Goal: Task Accomplishment & Management: Use online tool/utility

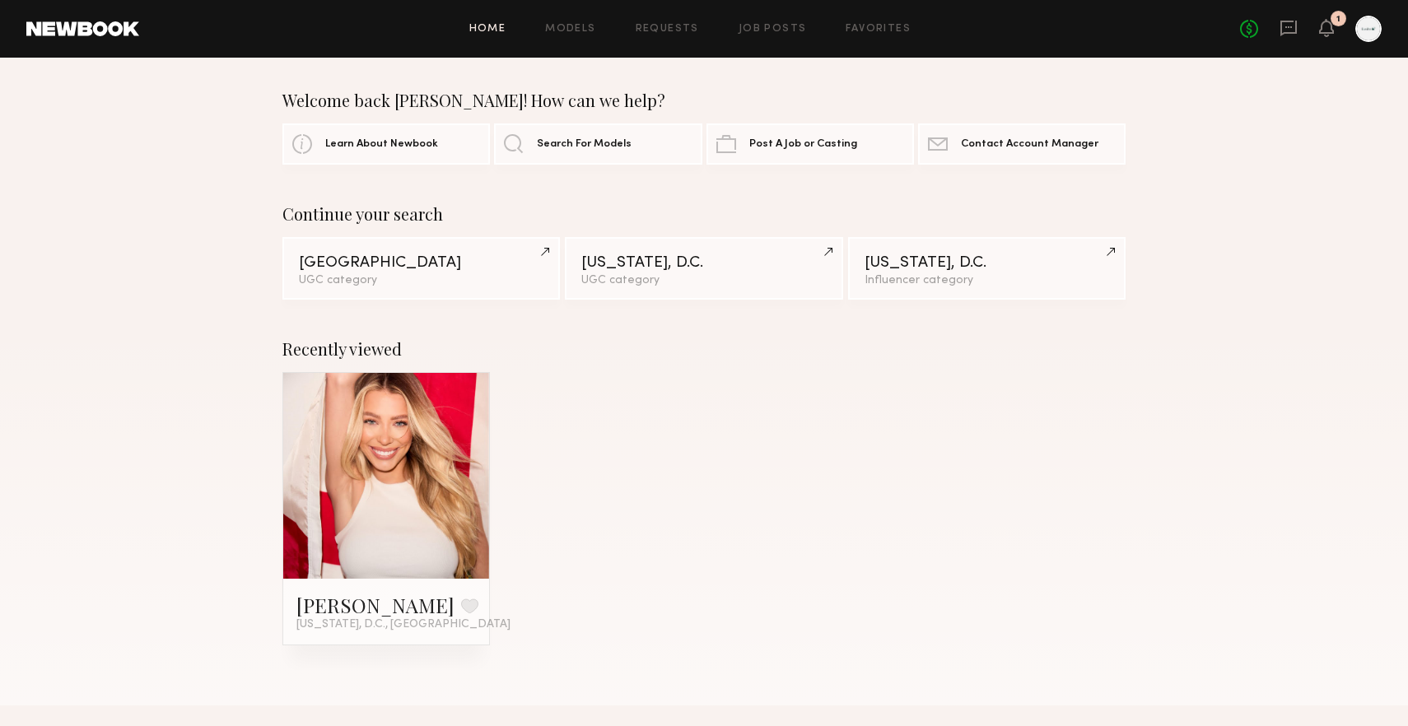
click at [1334, 23] on div "1" at bounding box center [1339, 19] width 16 height 16
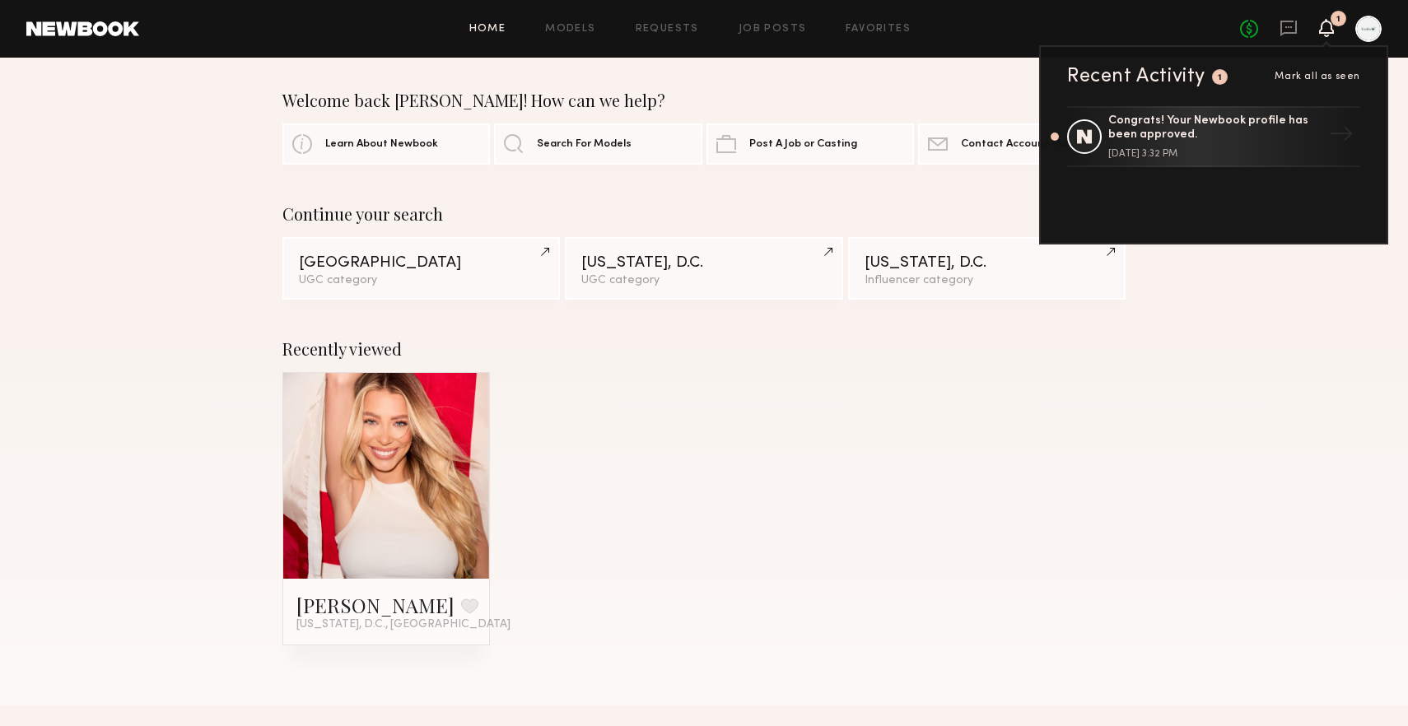
click at [1326, 22] on icon at bounding box center [1326, 27] width 13 height 12
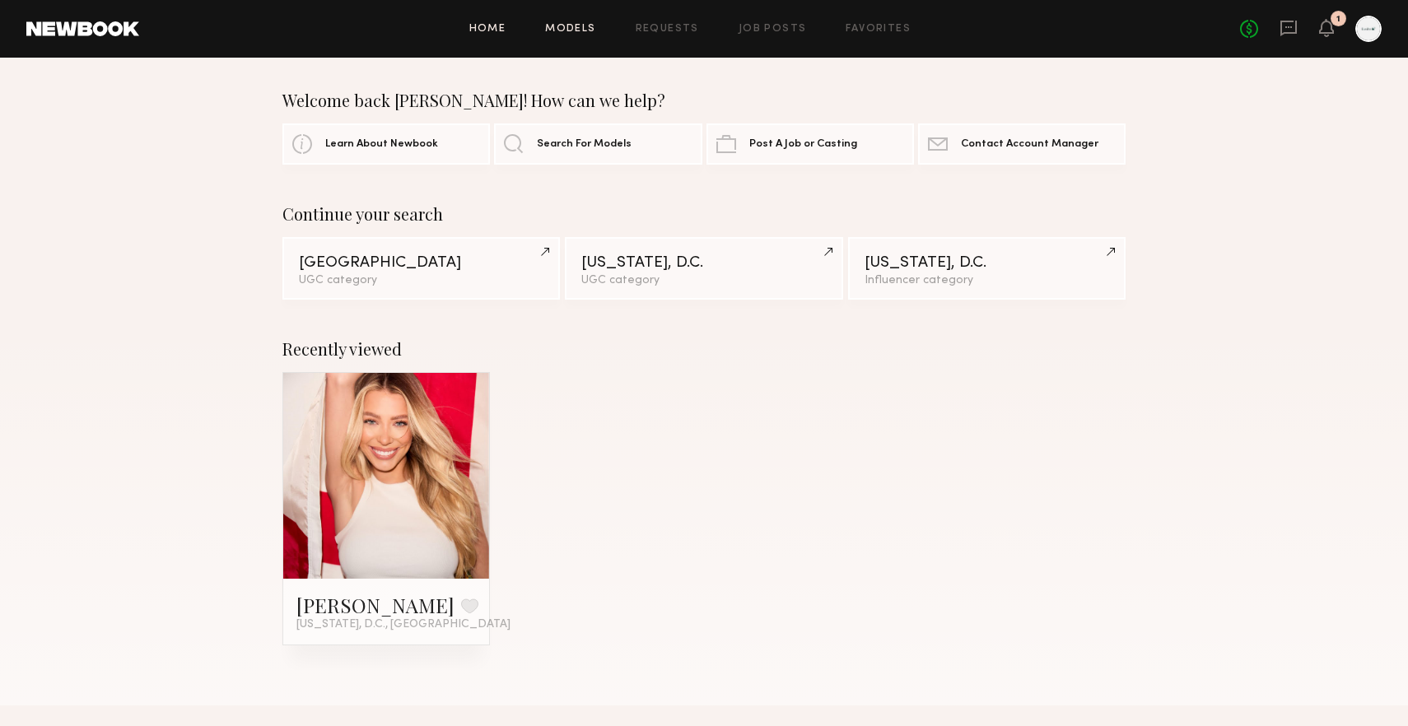
click at [576, 25] on link "Models" at bounding box center [570, 29] width 50 height 11
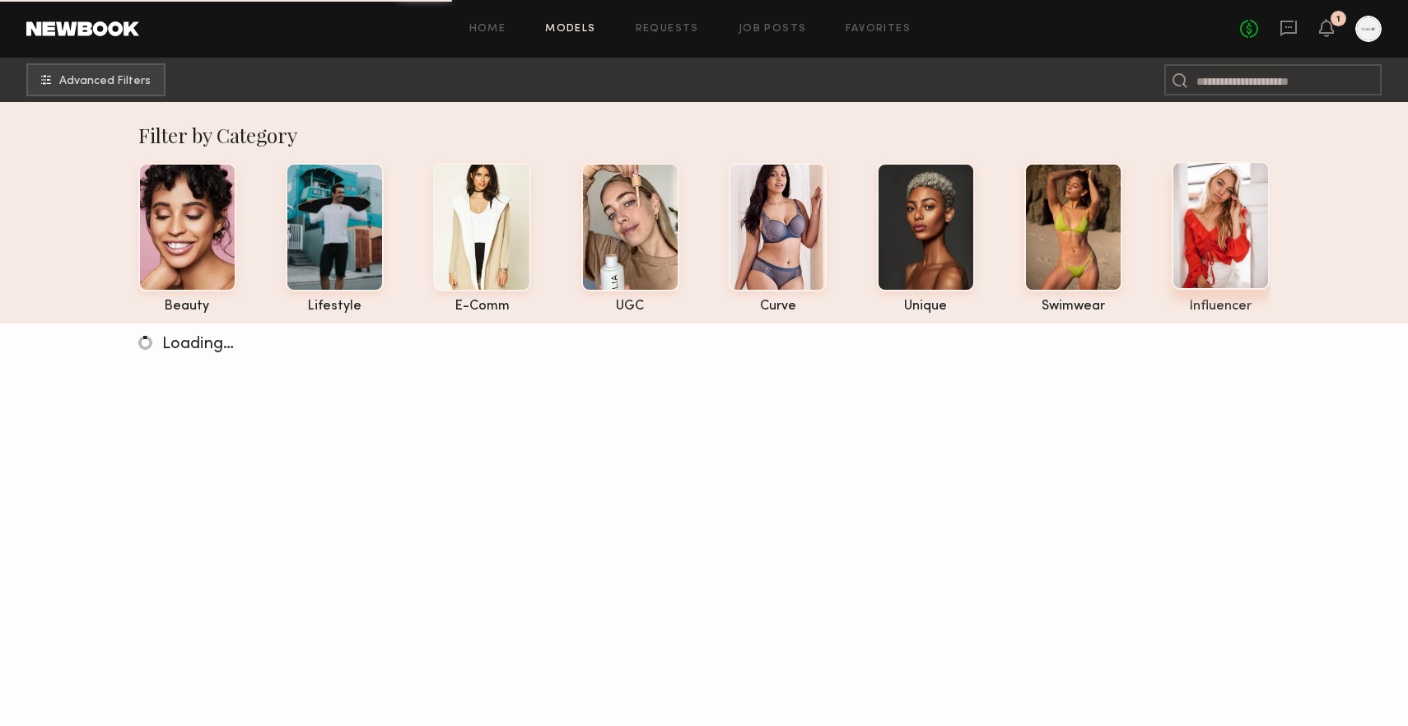
click at [1221, 259] on div at bounding box center [1221, 225] width 98 height 128
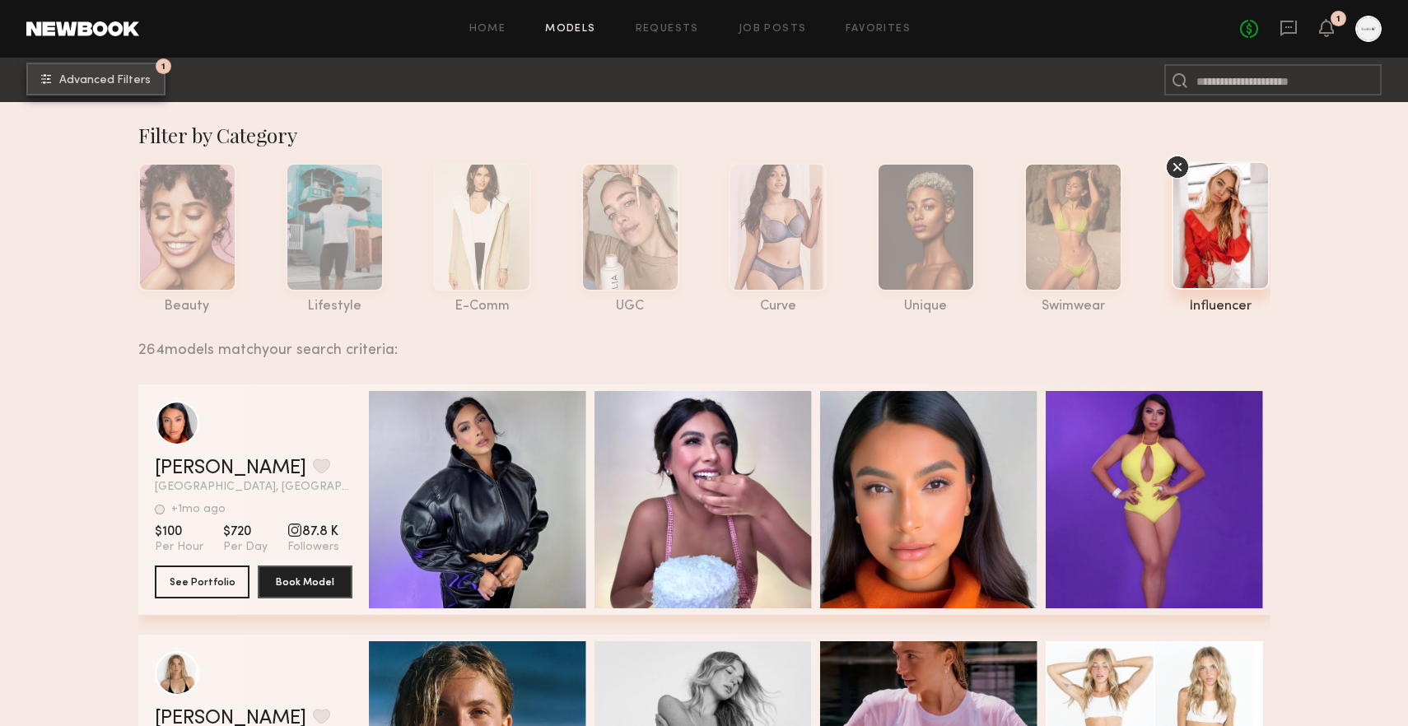
click at [120, 82] on span "Advanced Filters" at bounding box center [104, 81] width 91 height 12
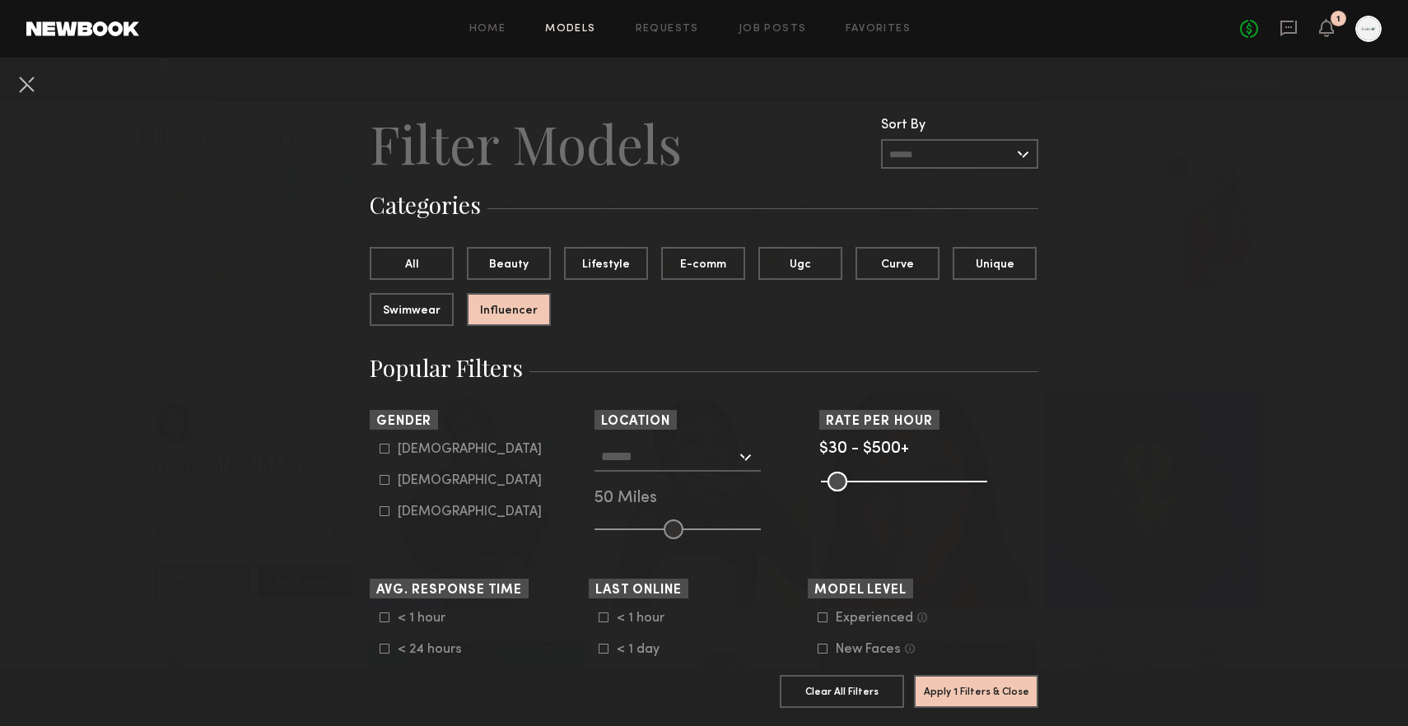
click at [680, 464] on input "text" at bounding box center [668, 456] width 135 height 28
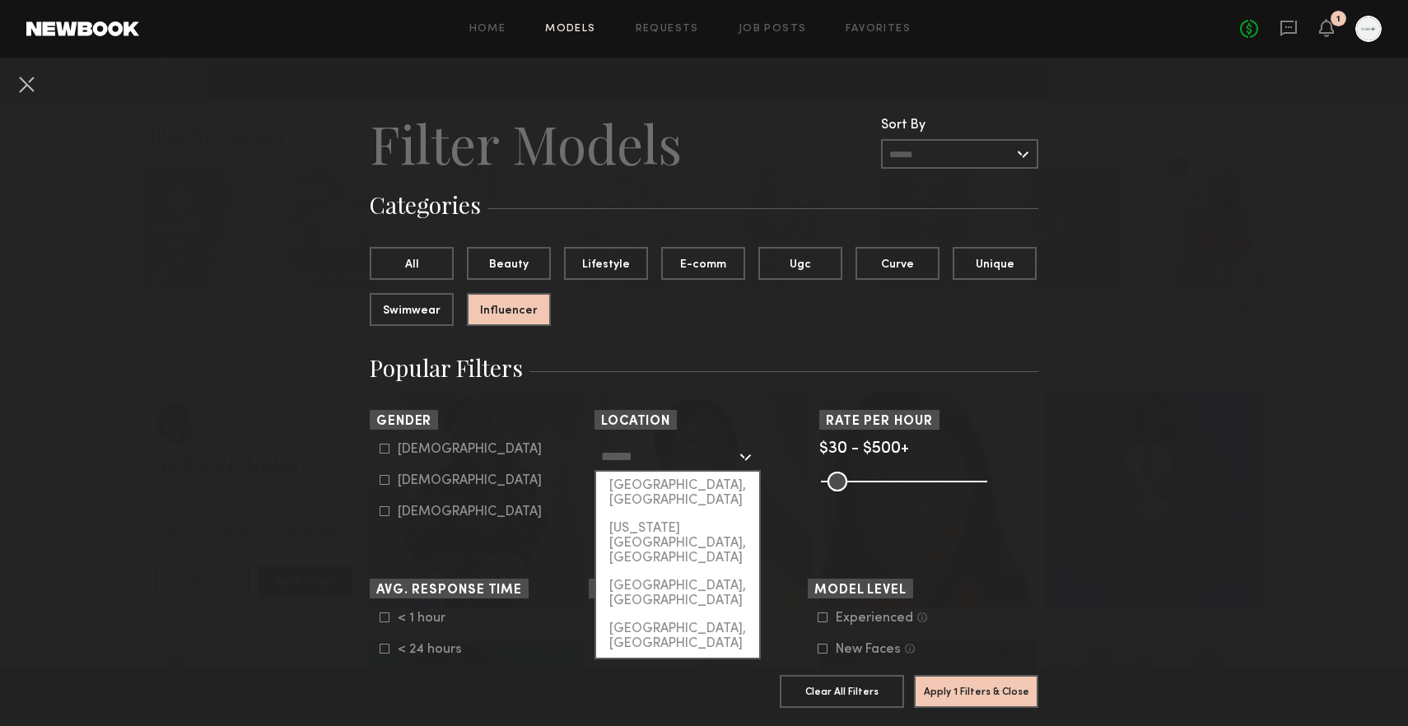
click at [655, 464] on input "text" at bounding box center [668, 456] width 135 height 28
type input "*"
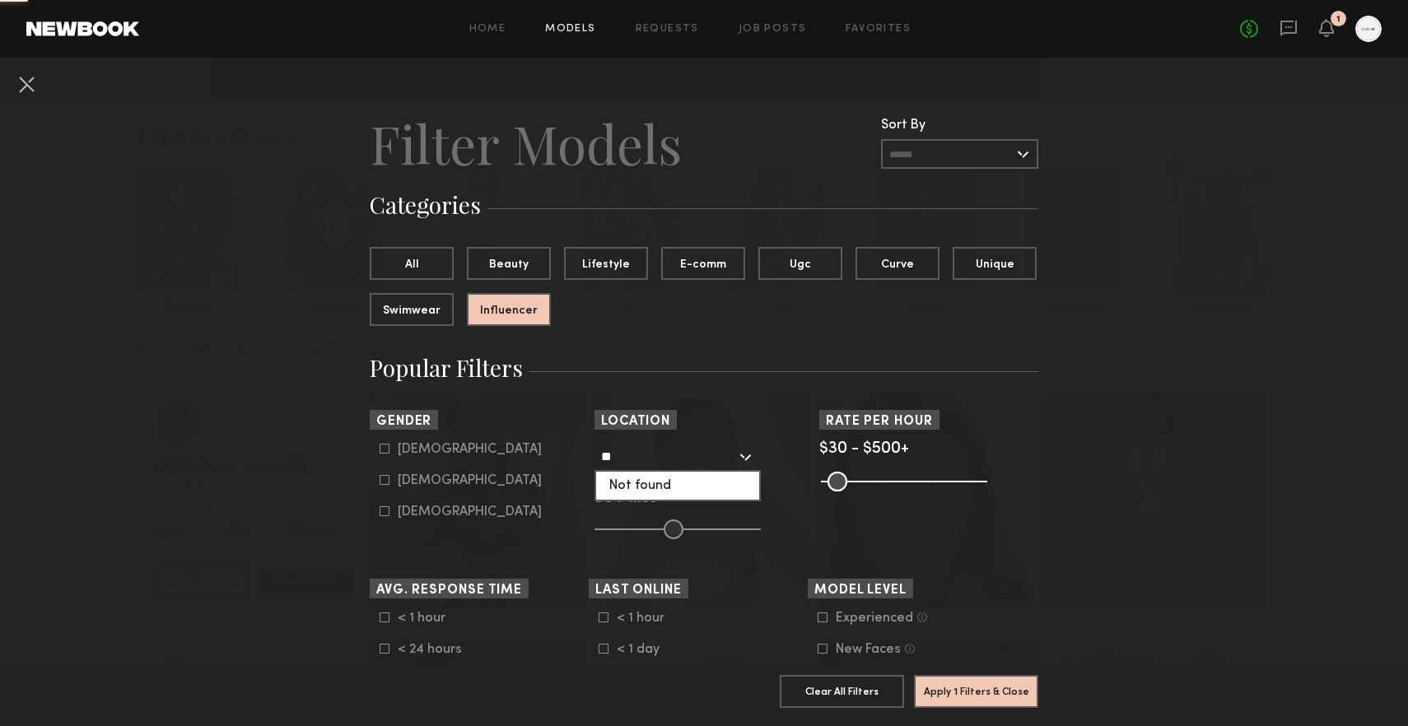
type input "*"
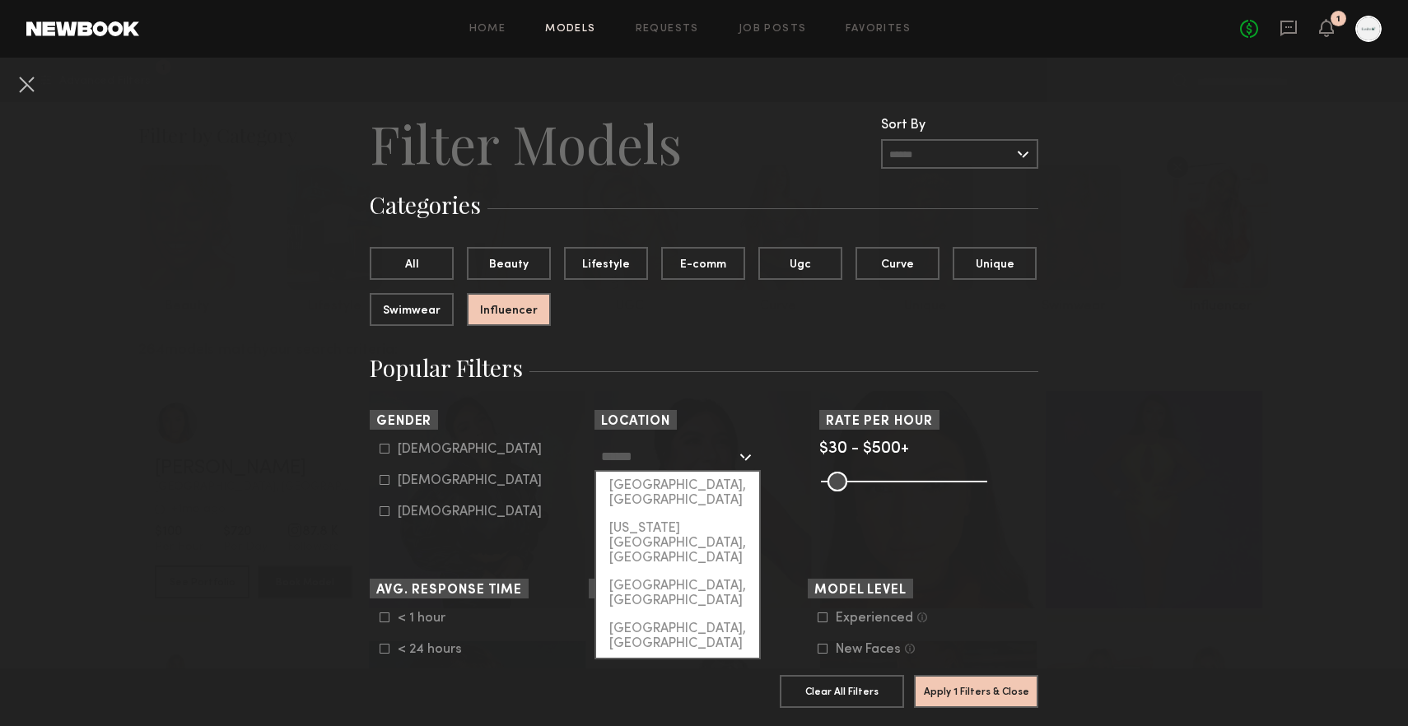
click at [638, 469] on input "text" at bounding box center [668, 456] width 135 height 28
type input "*"
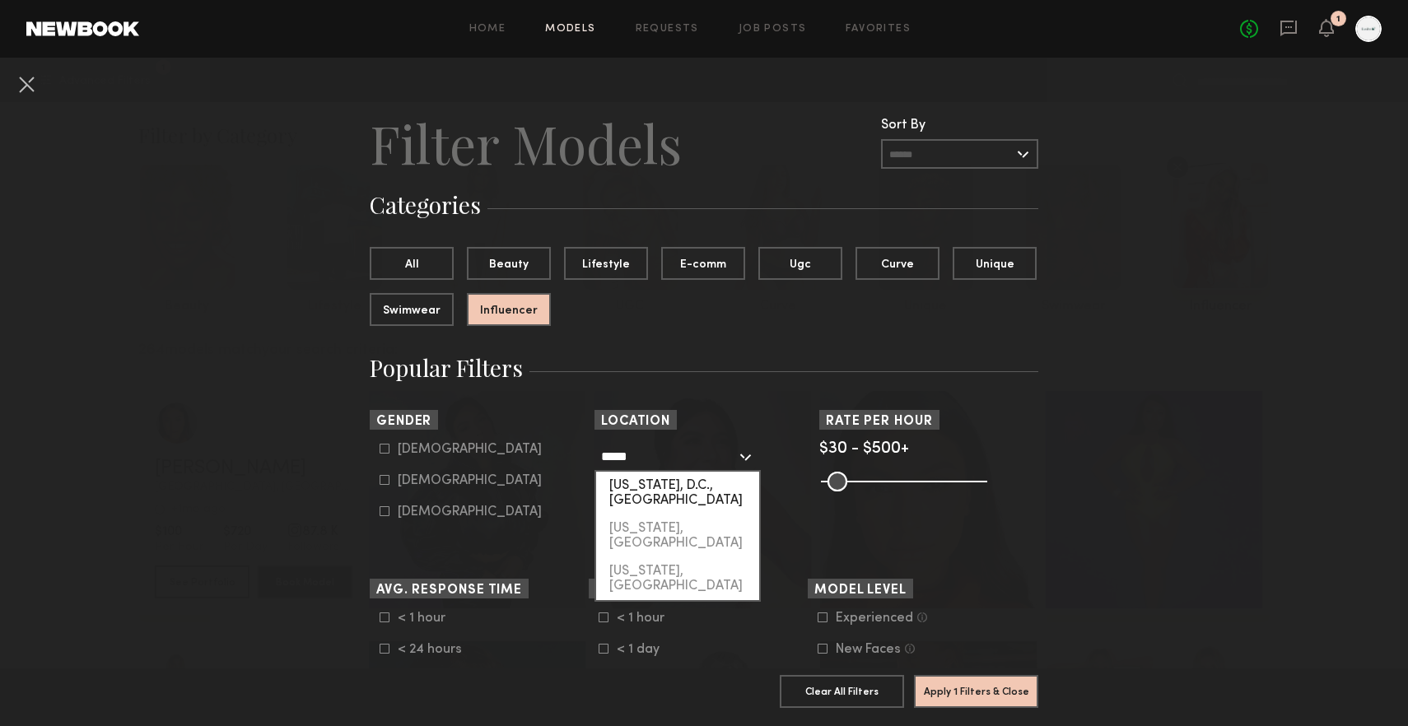
click at [664, 491] on div "[US_STATE], D.C., [GEOGRAPHIC_DATA]" at bounding box center [677, 493] width 163 height 43
type input "**********"
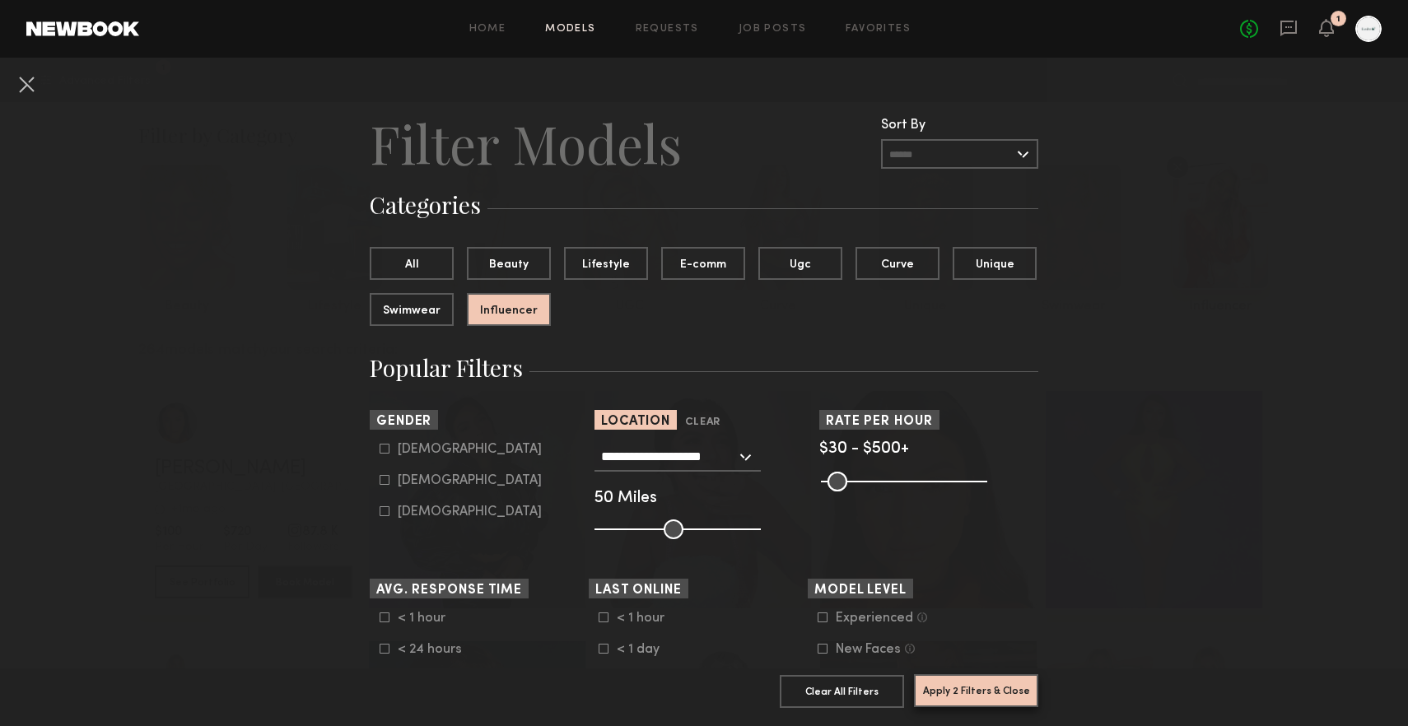
click at [941, 684] on button "Apply 2 Filters & Close" at bounding box center [976, 691] width 124 height 33
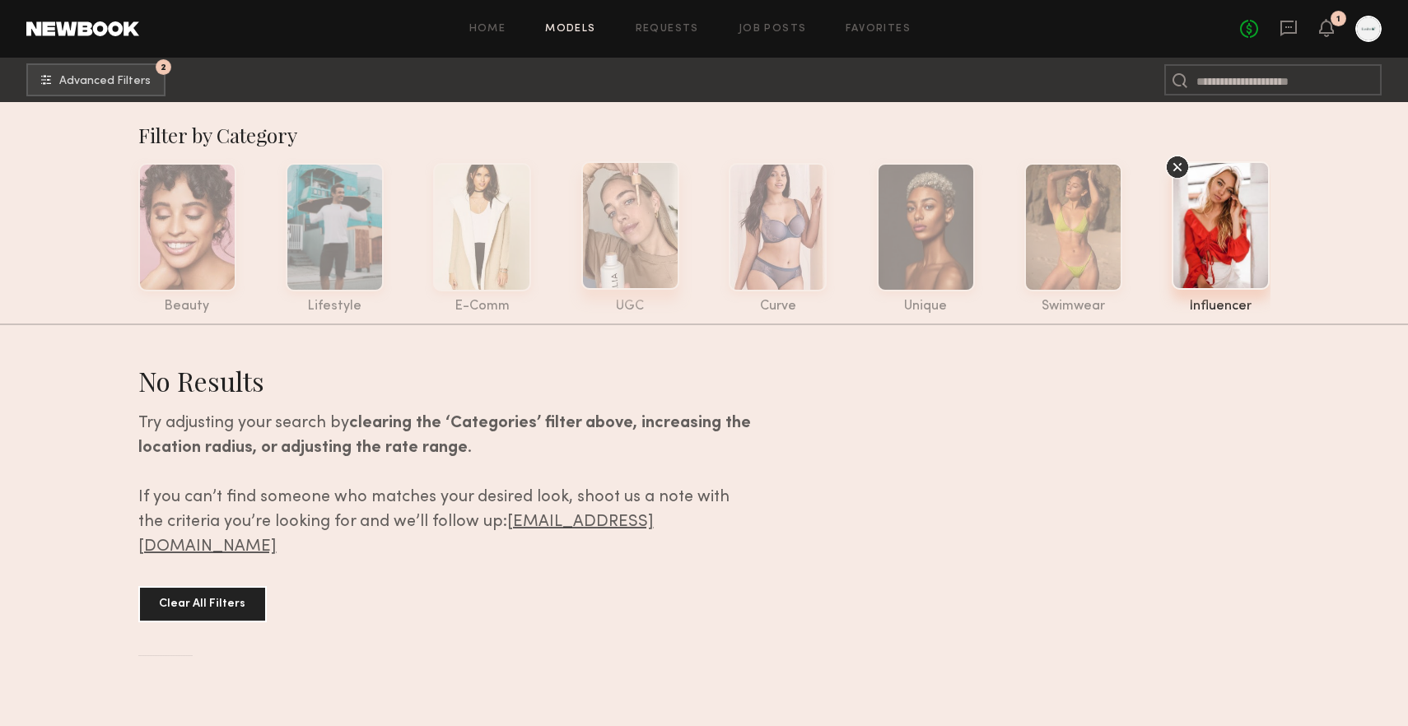
click at [599, 249] on div at bounding box center [630, 225] width 98 height 128
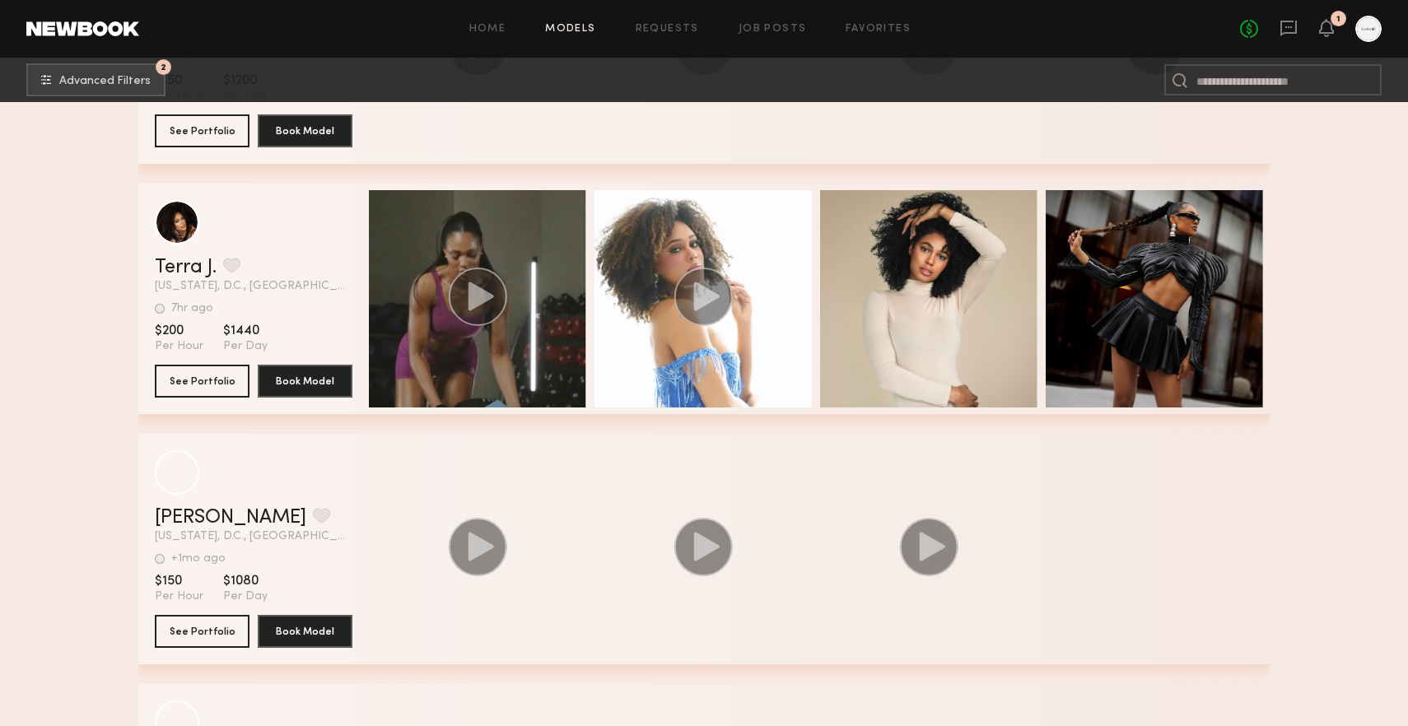
scroll to position [703, 0]
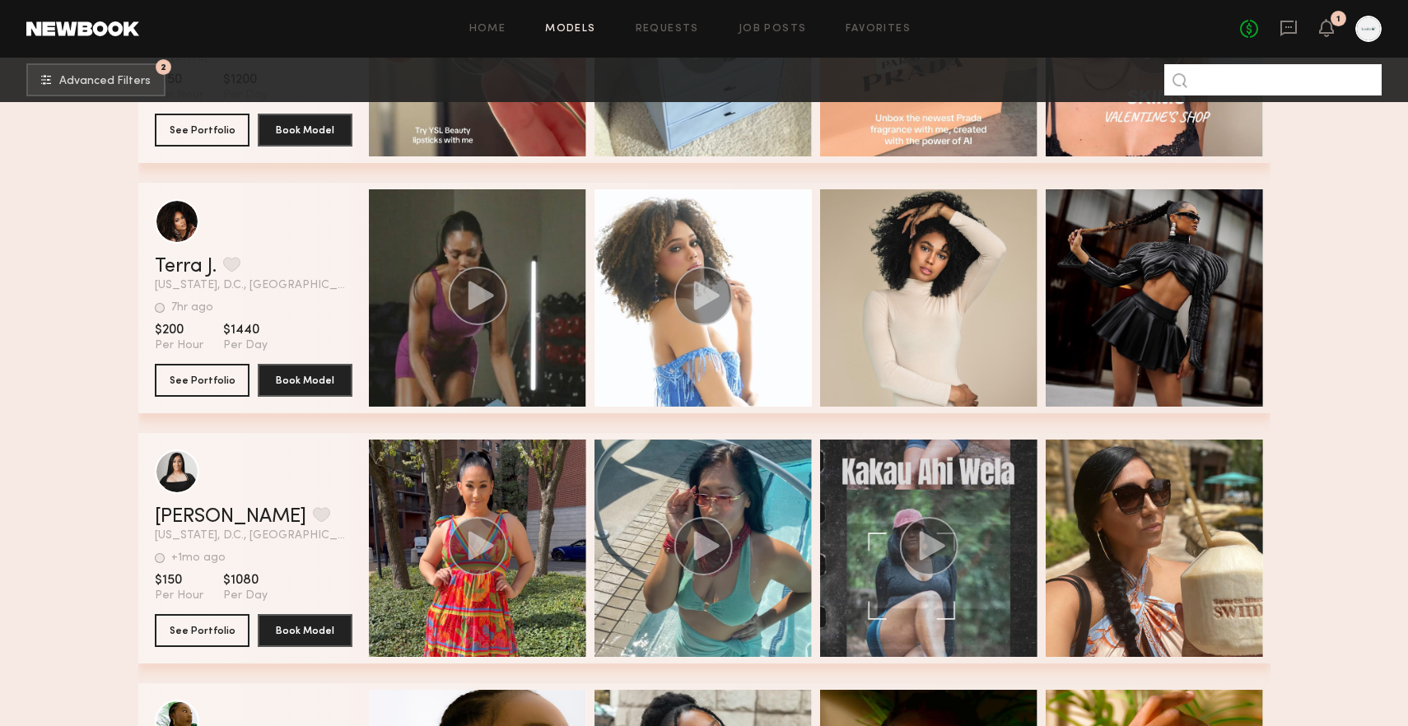
click at [1243, 88] on input at bounding box center [1273, 79] width 217 height 31
type input "*******"
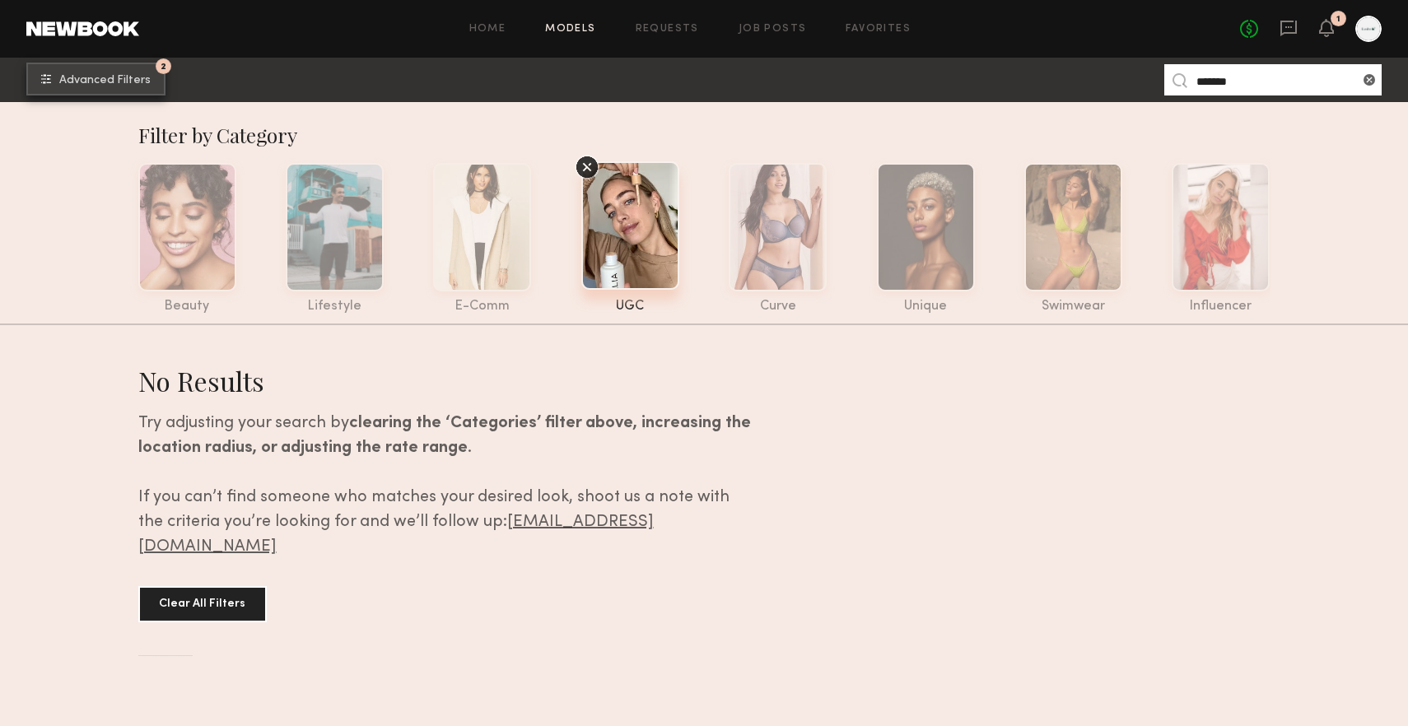
click at [136, 81] on span "Advanced Filters" at bounding box center [104, 81] width 91 height 12
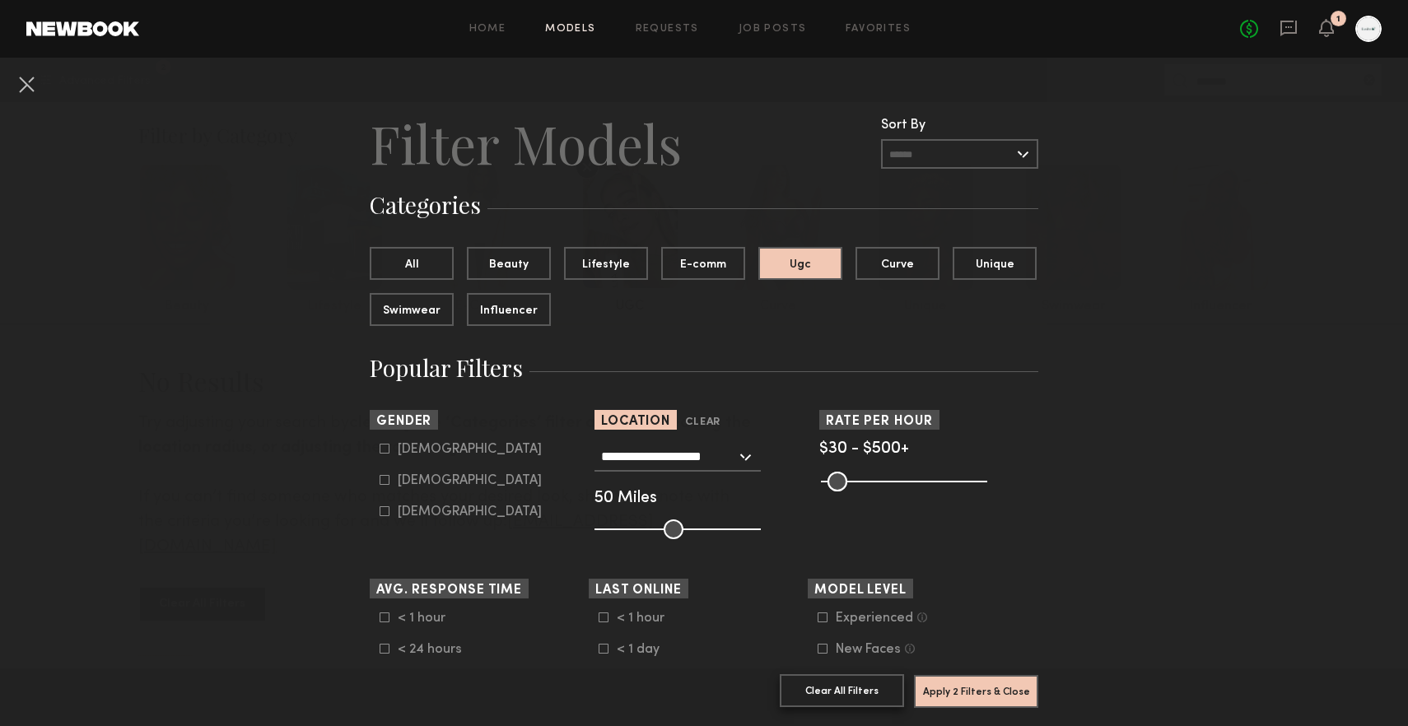
click at [838, 699] on button "Clear All Filters" at bounding box center [842, 691] width 124 height 33
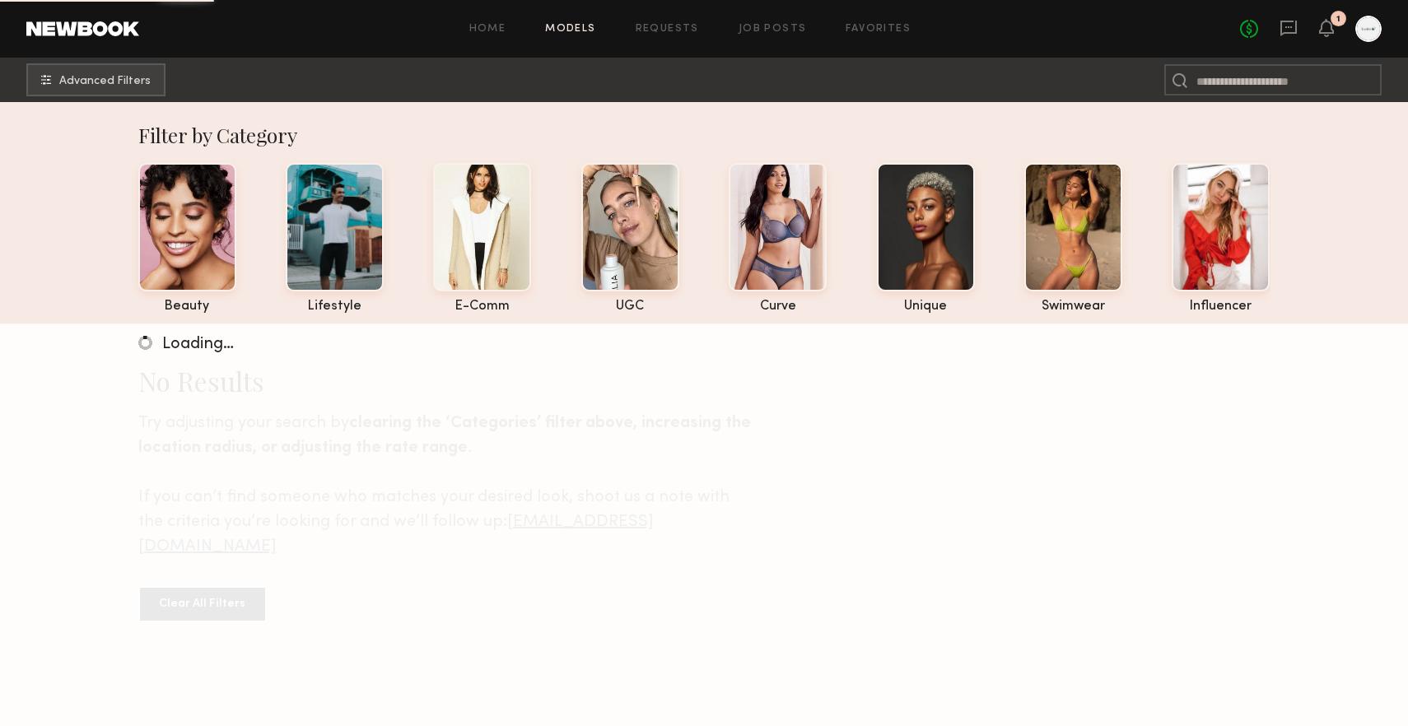
click at [1213, 118] on div "Filter by Category beauty lifestyle e-comm UGC curve unique swimwear influencer…" at bounding box center [704, 422] width 1132 height 640
click at [1206, 89] on input at bounding box center [1273, 79] width 217 height 31
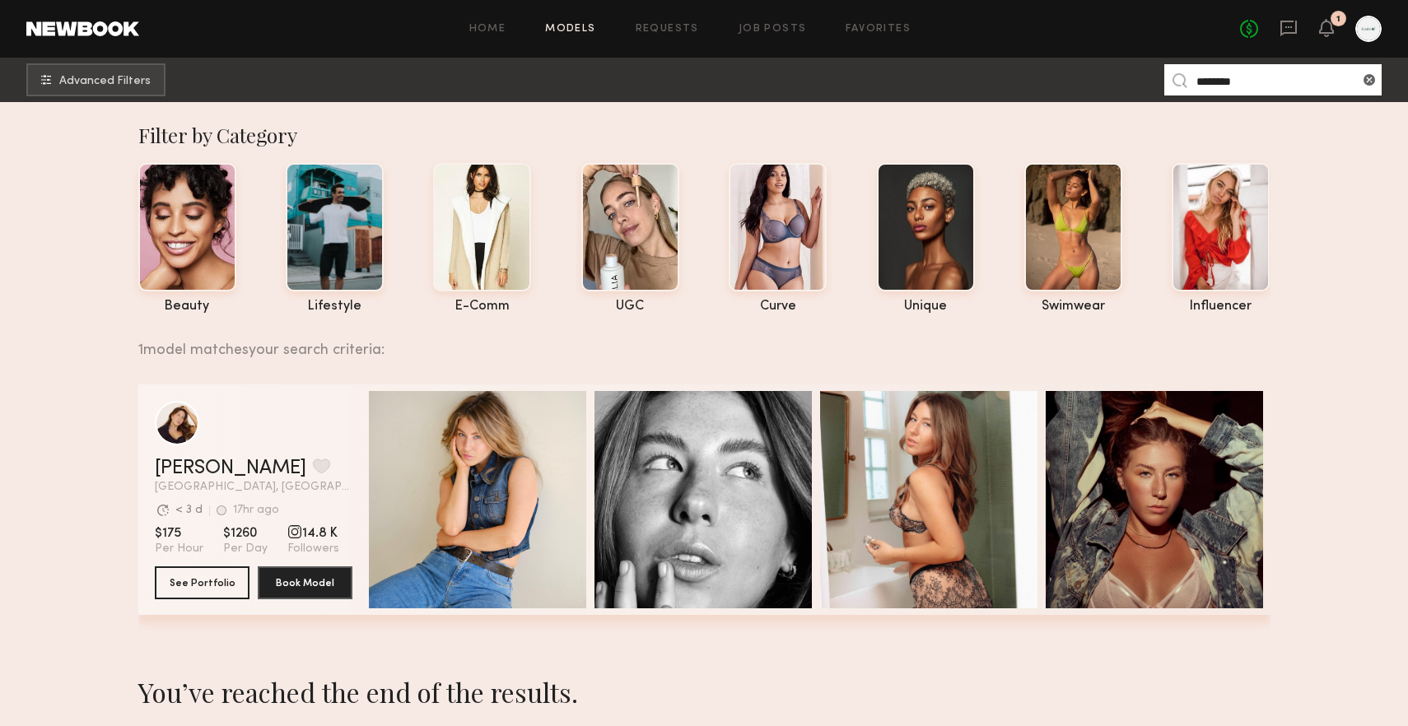
type input "********"
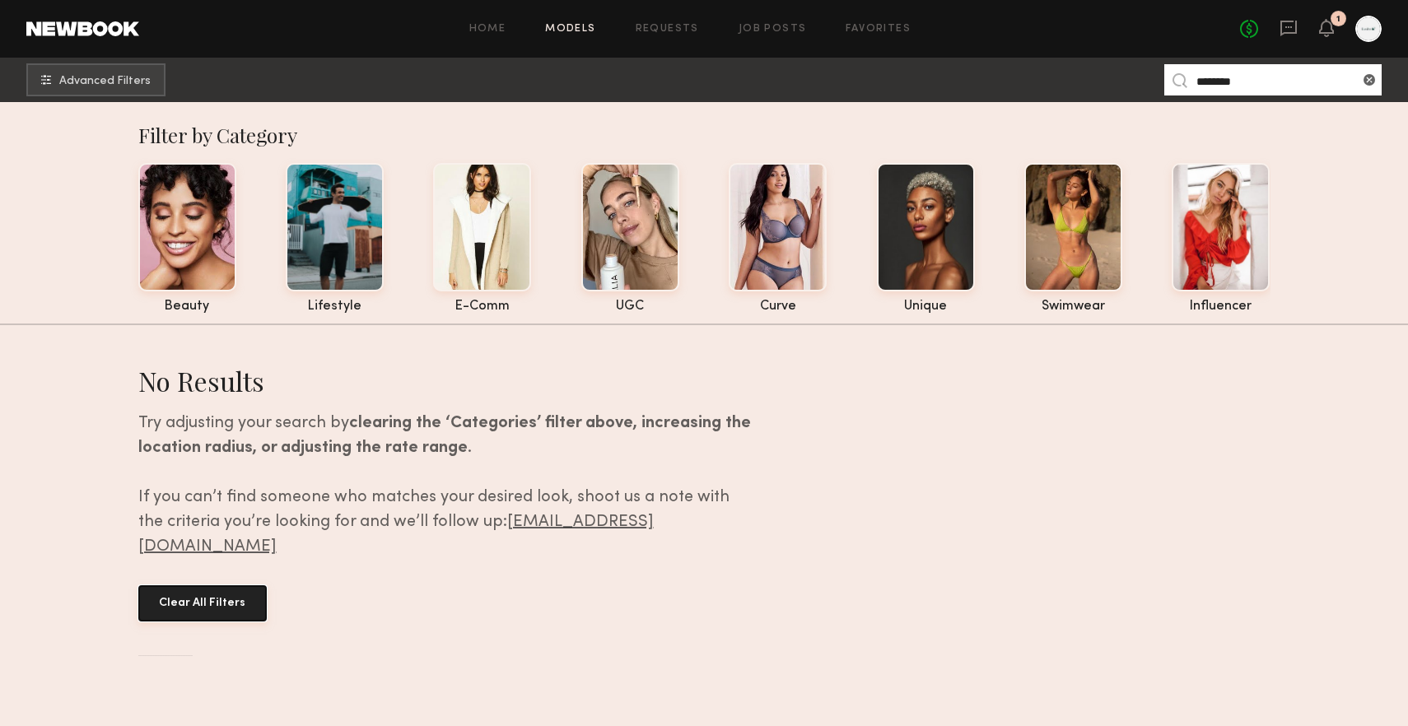
click at [162, 586] on button "Clear All Filters" at bounding box center [202, 604] width 128 height 36
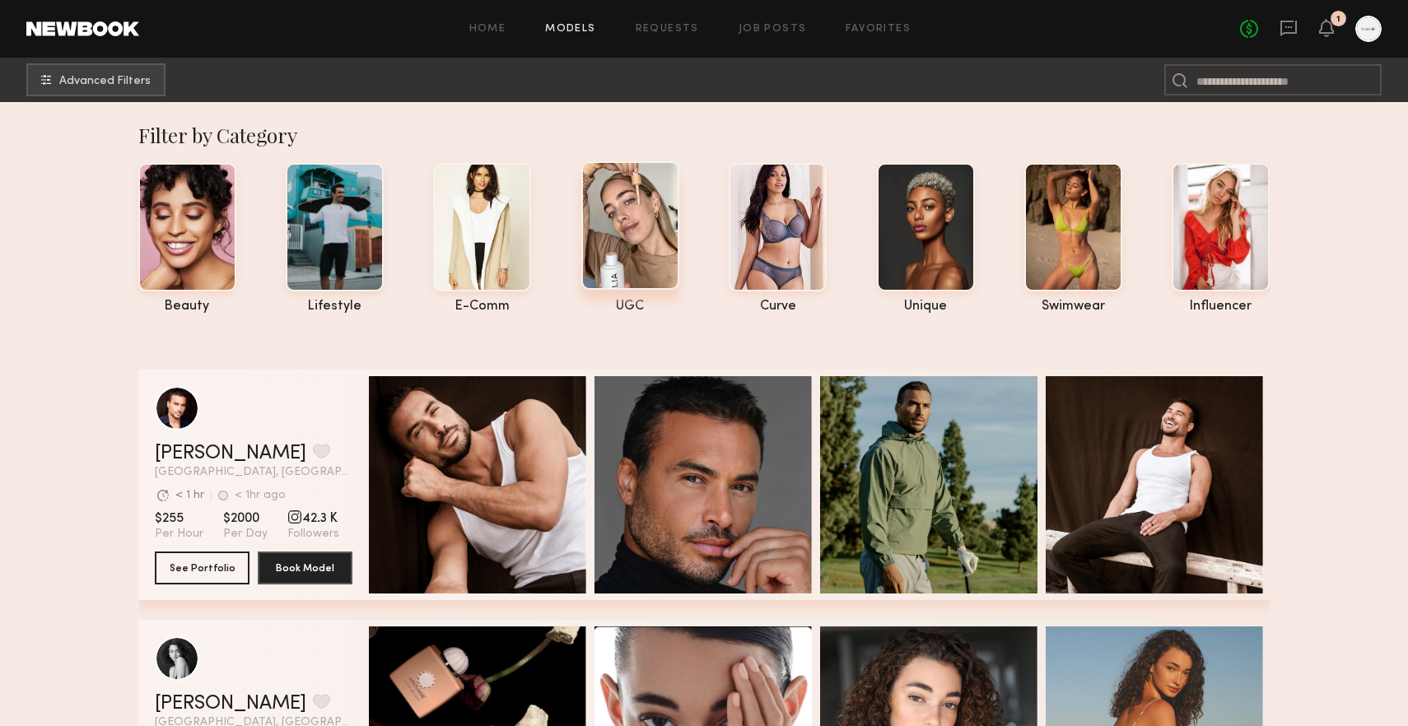
click at [658, 246] on div at bounding box center [630, 225] width 98 height 128
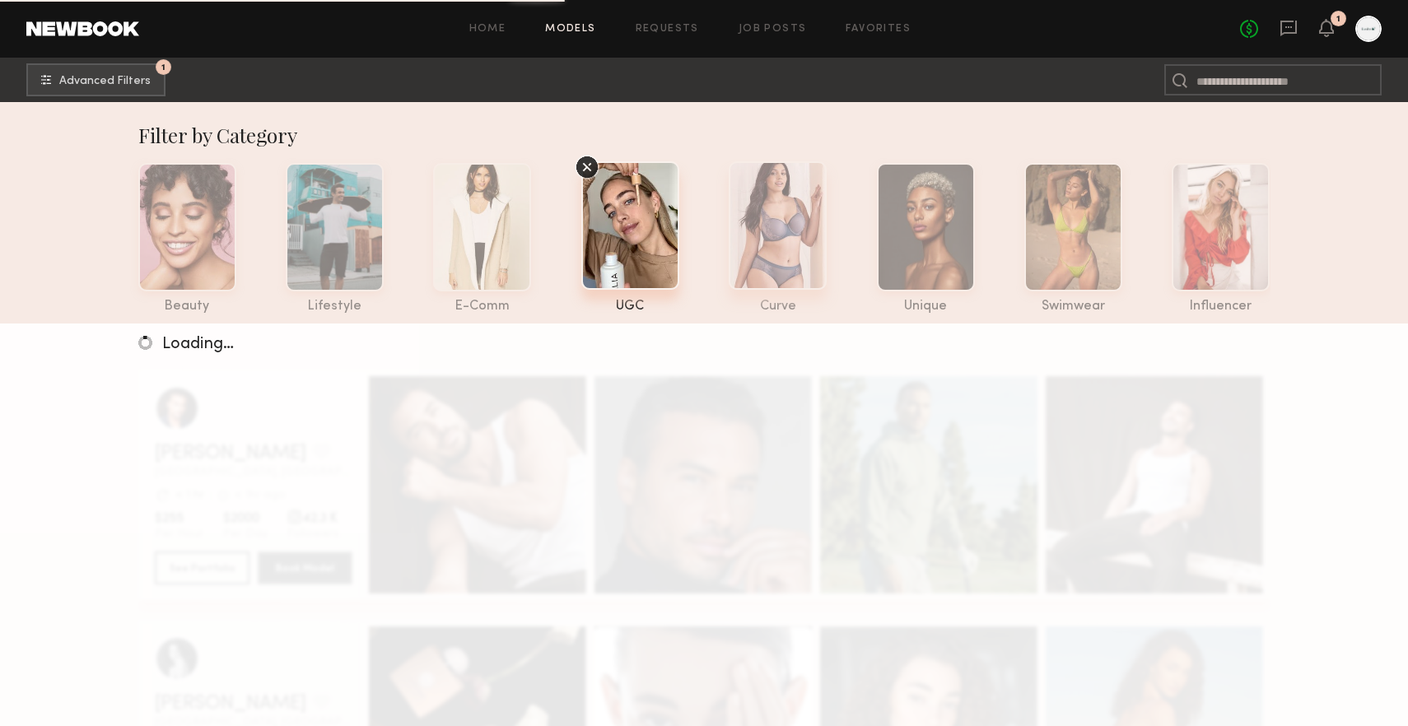
click at [776, 256] on div at bounding box center [778, 225] width 98 height 128
